Goal: Transaction & Acquisition: Obtain resource

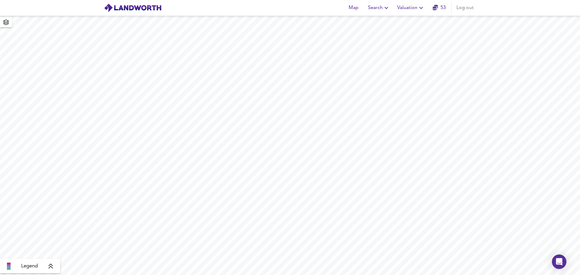
click at [443, 7] on link "53" at bounding box center [439, 8] width 13 height 8
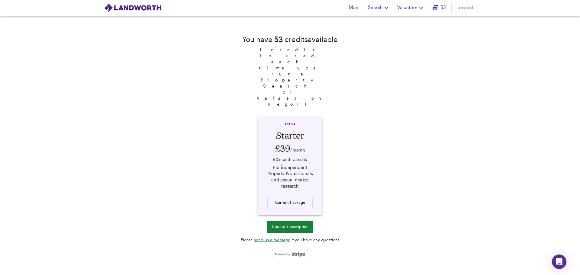
click at [420, 7] on icon "button" at bounding box center [421, 7] width 7 height 7
click at [414, 19] on li "New Valuation Report" at bounding box center [411, 21] width 72 height 11
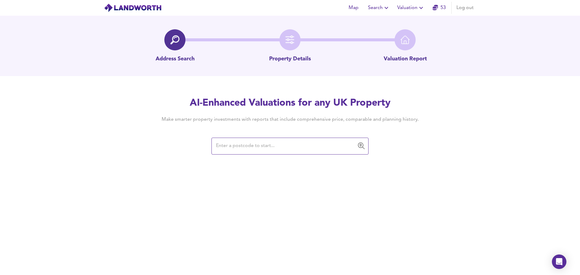
click at [245, 147] on input "text" at bounding box center [285, 146] width 143 height 11
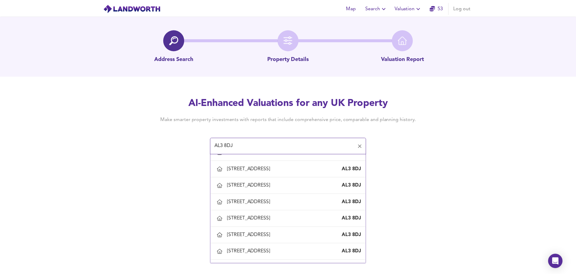
scroll to position [391, 0]
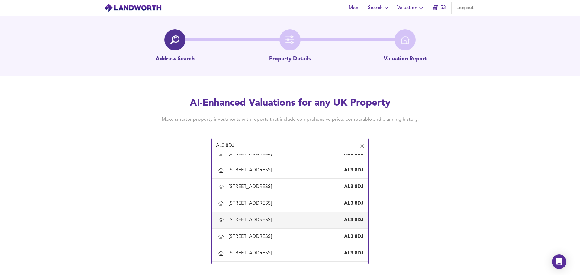
click at [256, 216] on div "[STREET_ADDRESS]" at bounding box center [290, 220] width 147 height 13
type input "[STREET_ADDRESS]"
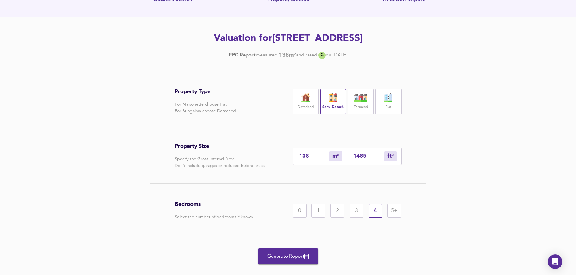
scroll to position [59, 0]
click at [286, 257] on span "Generate Report" at bounding box center [288, 257] width 48 height 8
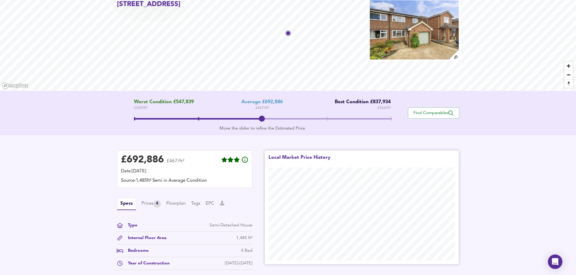
scroll to position [34, 0]
click at [148, 206] on div "Prices 4" at bounding box center [150, 205] width 19 height 8
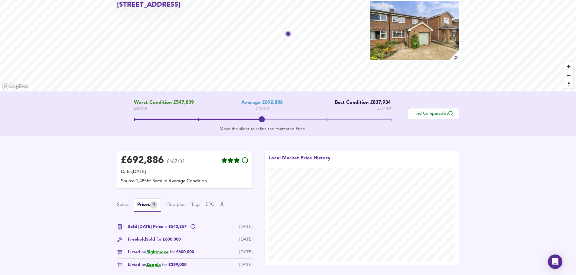
click at [486, 171] on div "£ 692,886 £467/ft² Date: [DATE] Source: 1,485ft² Semi in Average Condition Spec…" at bounding box center [288, 219] width 576 height 166
drag, startPoint x: 121, startPoint y: 161, endPoint x: 243, endPoint y: 178, distance: 123.0
click at [243, 178] on div "£ 692,886 £467/ft² Date: [DATE] Source: 1,485ft² Semi in Average Condition" at bounding box center [185, 170] width 128 height 30
copy div "£ 692,886 £467/ft² Date: [DATE] Source: 1,485ft² Semi in Average Condition"
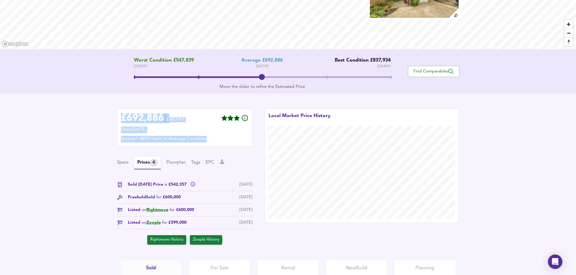
scroll to position [62, 0]
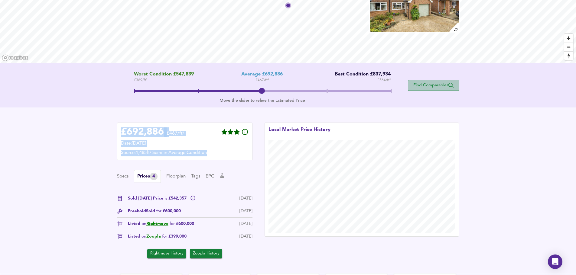
click at [445, 83] on span "Find Comparables" at bounding box center [433, 86] width 45 height 6
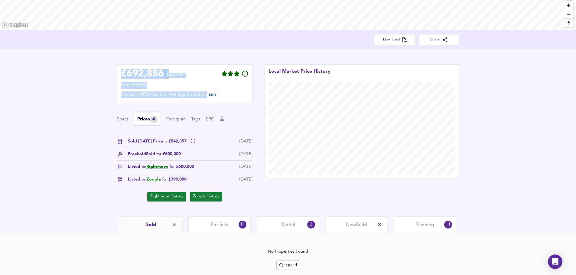
scroll to position [114, 0]
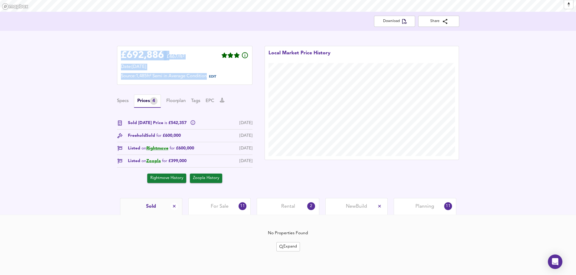
click at [222, 208] on span "For Sale" at bounding box center [220, 206] width 18 height 7
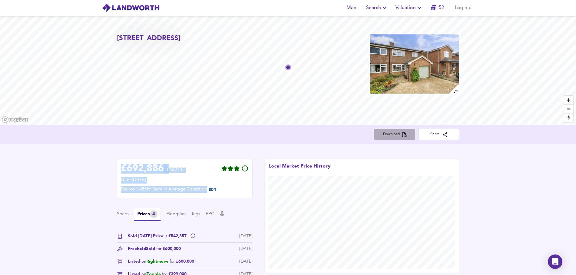
click at [402, 135] on icon "button" at bounding box center [404, 134] width 5 height 5
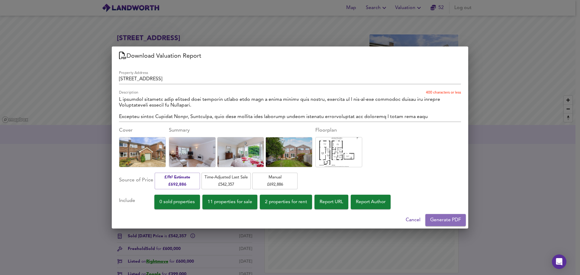
click at [446, 219] on span "Generate PDF" at bounding box center [445, 220] width 31 height 8
